Goal: Information Seeking & Learning: Find specific page/section

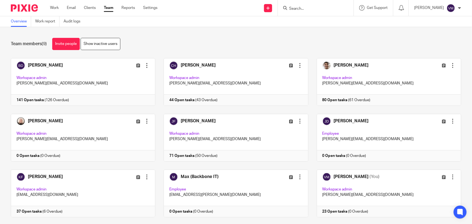
click at [112, 3] on div "Work Email Clients Team Reports Settings Work Email Clients Team Reports Settin…" at bounding box center [105, 8] width 121 height 16
click at [111, 6] on link "Team" at bounding box center [108, 7] width 9 height 5
click at [76, 19] on link "Audit logs" at bounding box center [74, 21] width 21 height 11
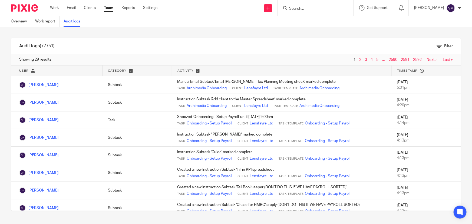
click at [104, 6] on link "Team" at bounding box center [108, 7] width 9 height 5
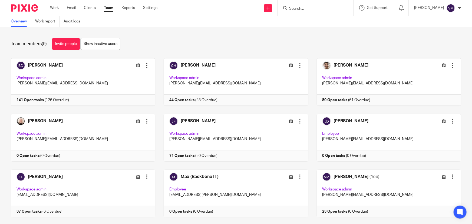
click at [308, 10] on input "Search" at bounding box center [312, 8] width 49 height 5
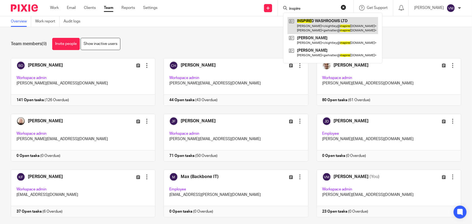
type input "inspire"
click at [312, 24] on link at bounding box center [332, 25] width 91 height 17
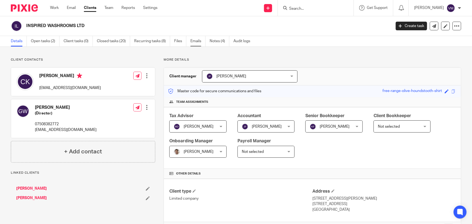
click at [199, 41] on link "Emails" at bounding box center [197, 41] width 15 height 11
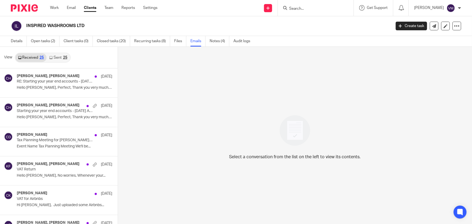
click at [57, 57] on link "Sent 25" at bounding box center [57, 57] width 23 height 9
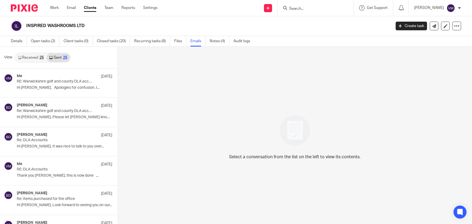
scroll to position [1, 0]
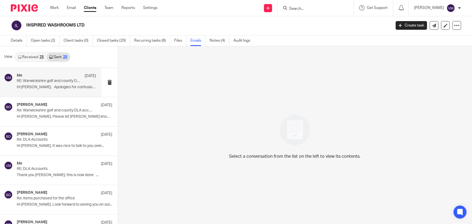
click at [45, 83] on p "RE: Warwickshire golf and county DLA account." at bounding box center [49, 81] width 64 height 5
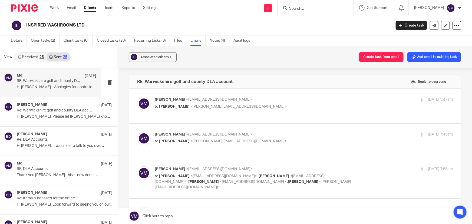
scroll to position [24, 0]
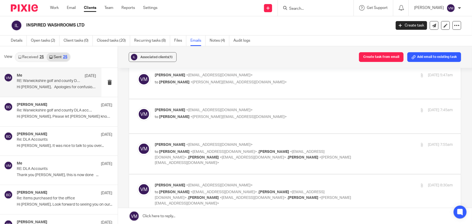
click at [284, 108] on p "Viktorija Martin <viktorija@archimediaaccounts.co.uk>" at bounding box center [254, 110] width 199 height 6
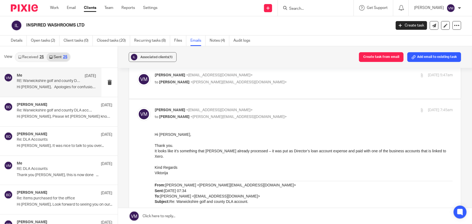
scroll to position [0, 0]
click at [284, 108] on p "Viktorija Martin <viktorija@archimediaaccounts.co.uk>" at bounding box center [254, 110] width 199 height 6
checkbox input "false"
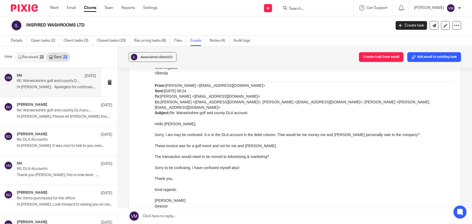
scroll to position [246, 0]
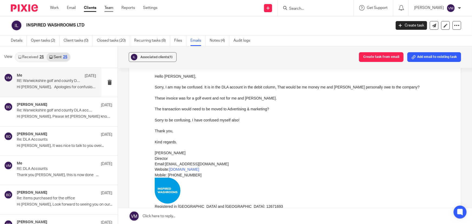
click at [111, 6] on link "Team" at bounding box center [108, 7] width 9 height 5
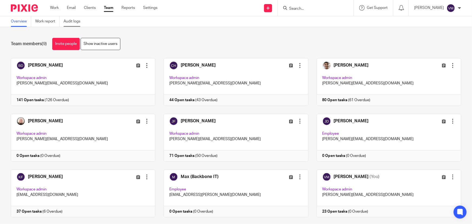
click at [75, 21] on link "Audit logs" at bounding box center [74, 21] width 21 height 11
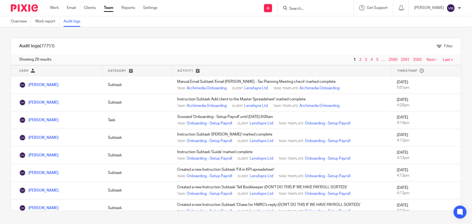
click at [108, 8] on link "Team" at bounding box center [108, 7] width 9 height 5
